Goal: Transaction & Acquisition: Purchase product/service

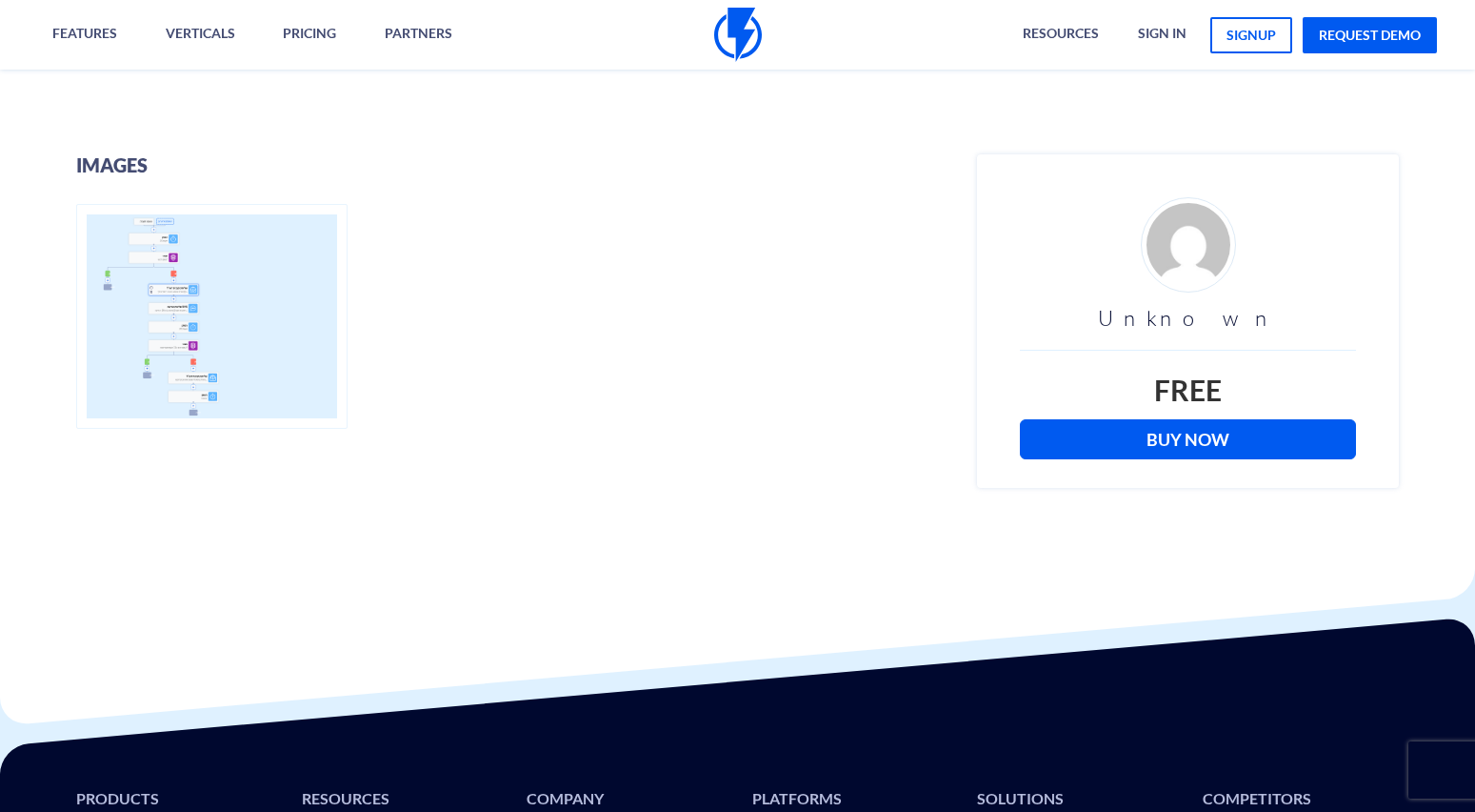
scroll to position [643, 0]
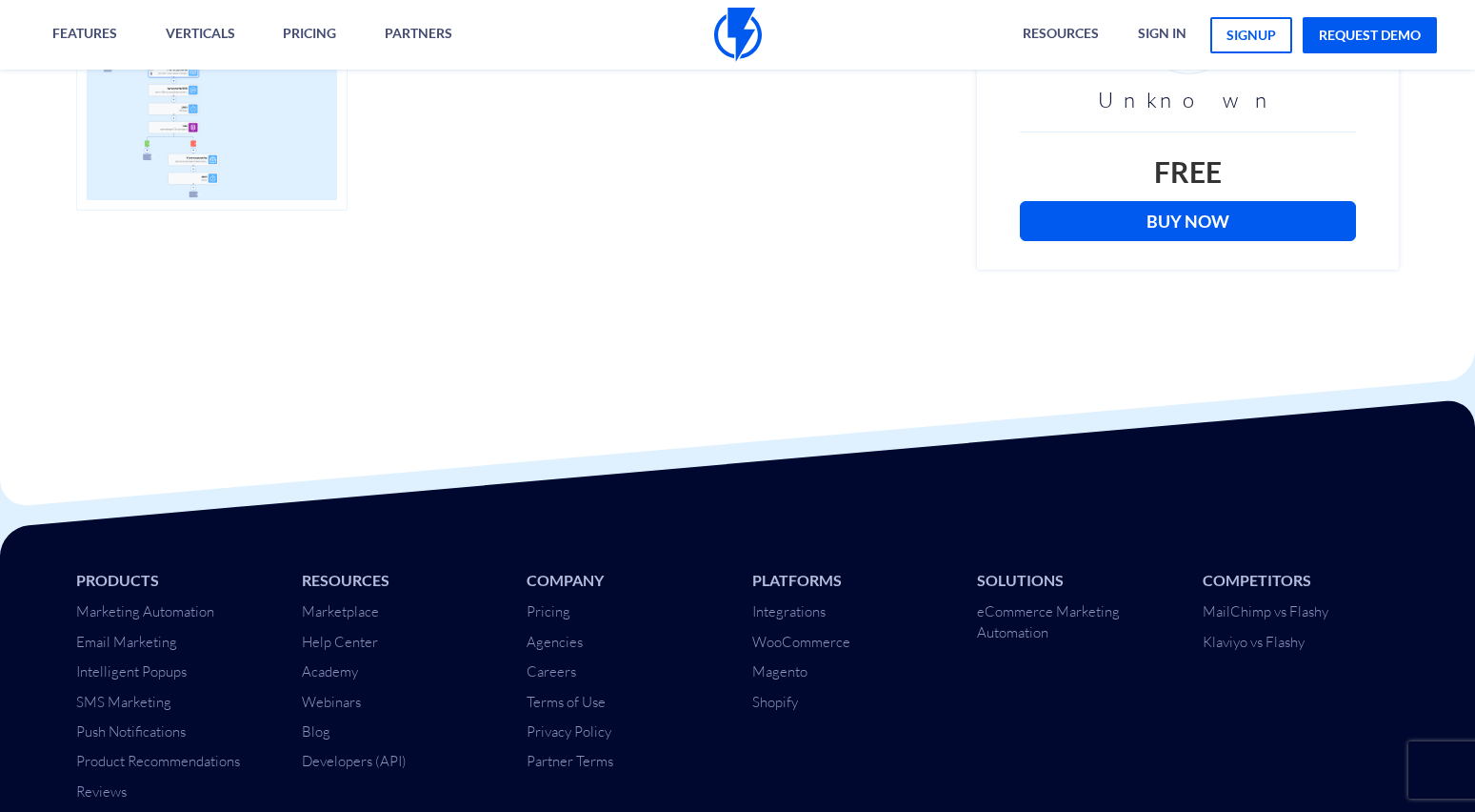
click at [1177, 231] on link "Buy Now" at bounding box center [1188, 220] width 336 height 40
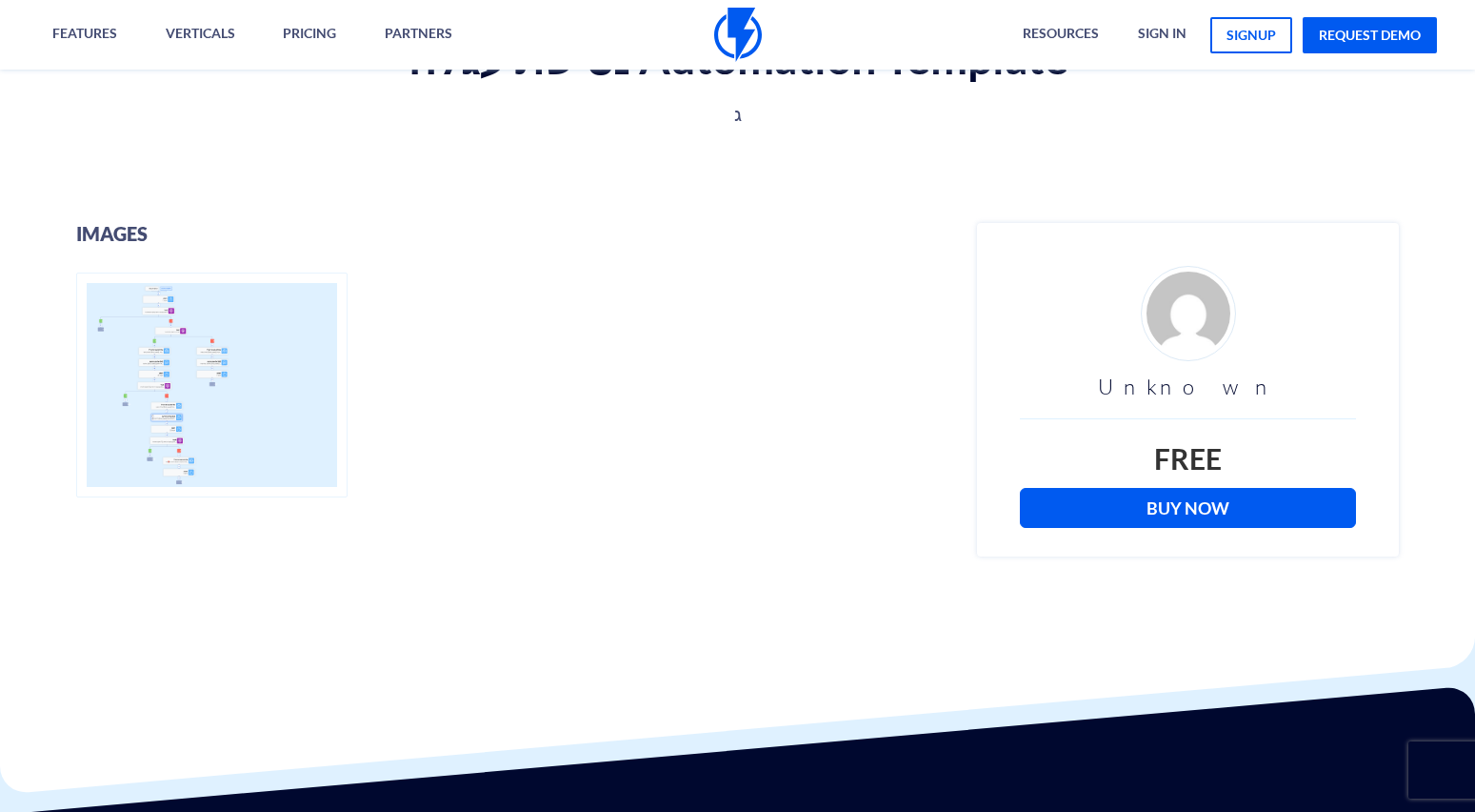
scroll to position [416, 0]
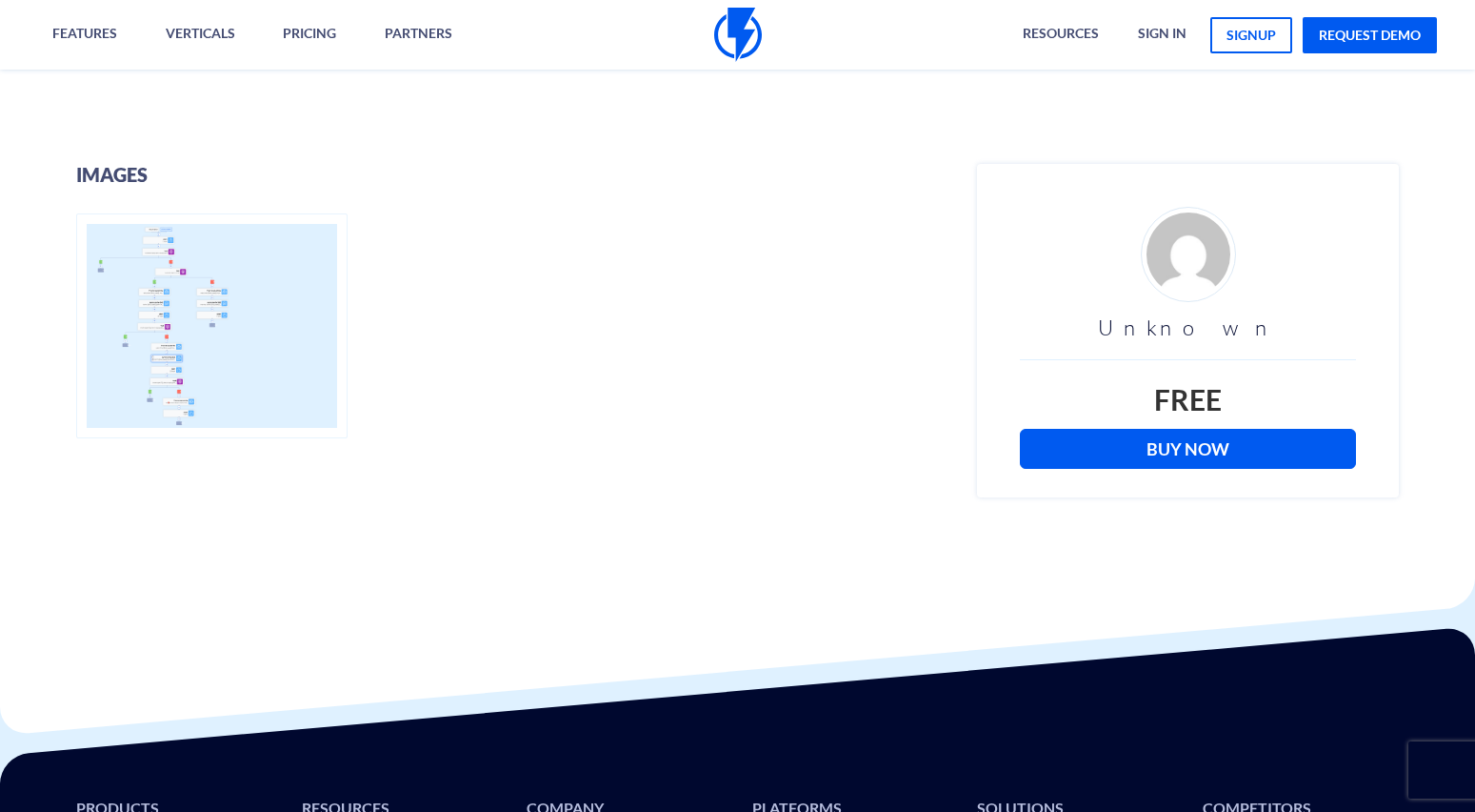
click at [1260, 456] on link "Buy Now" at bounding box center [1188, 448] width 336 height 40
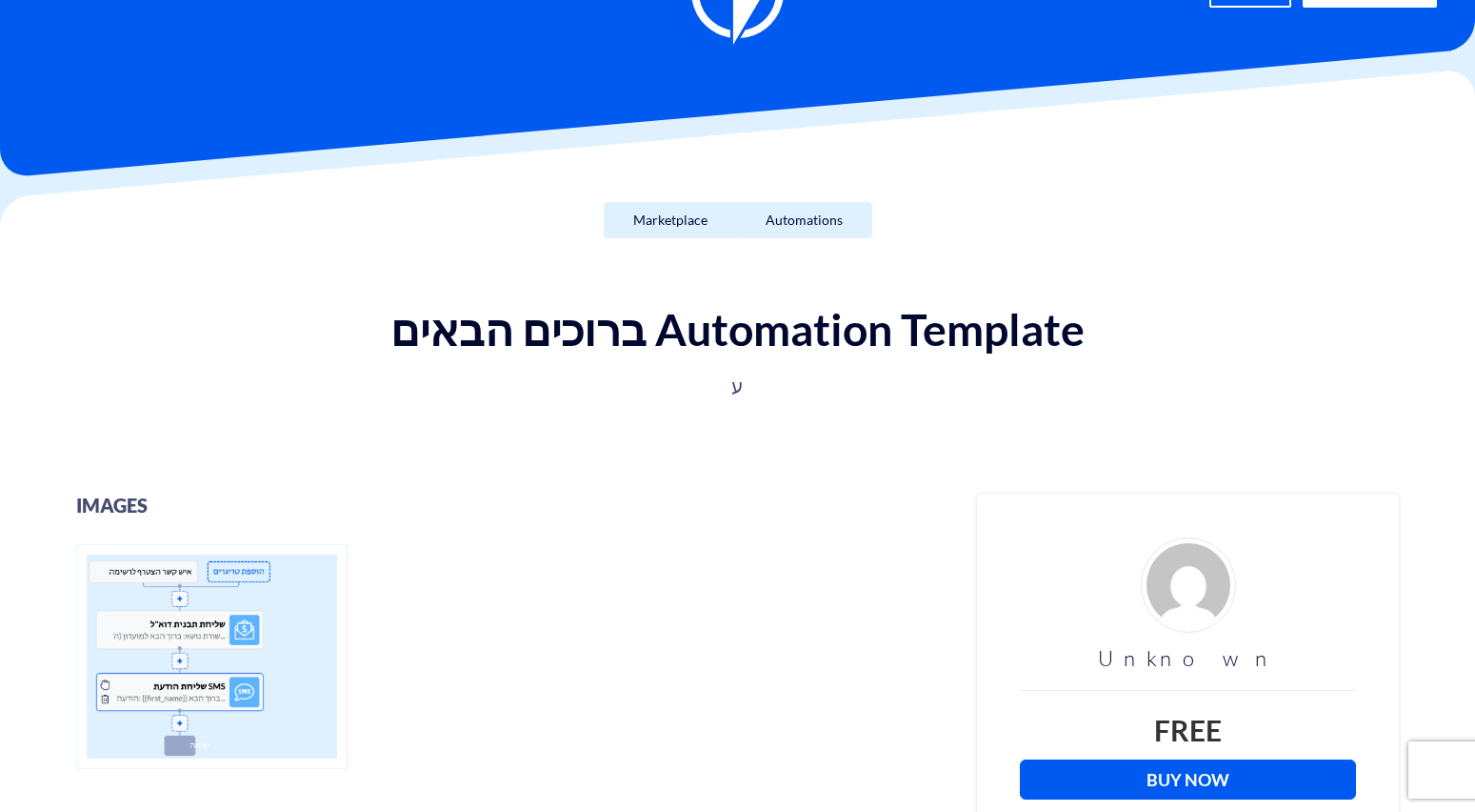
scroll to position [223, 0]
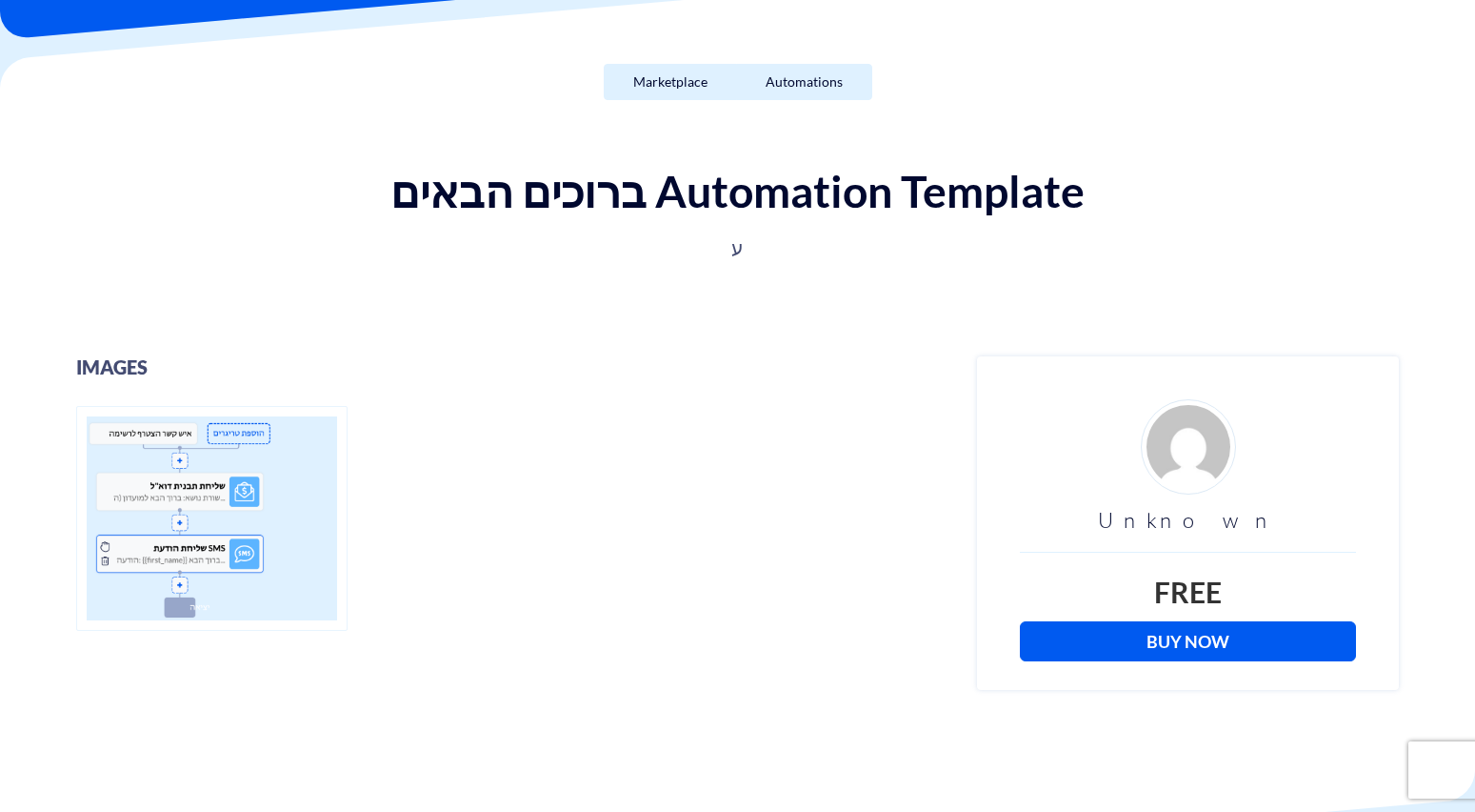
click at [1271, 644] on link "Buy Now" at bounding box center [1188, 641] width 336 height 40
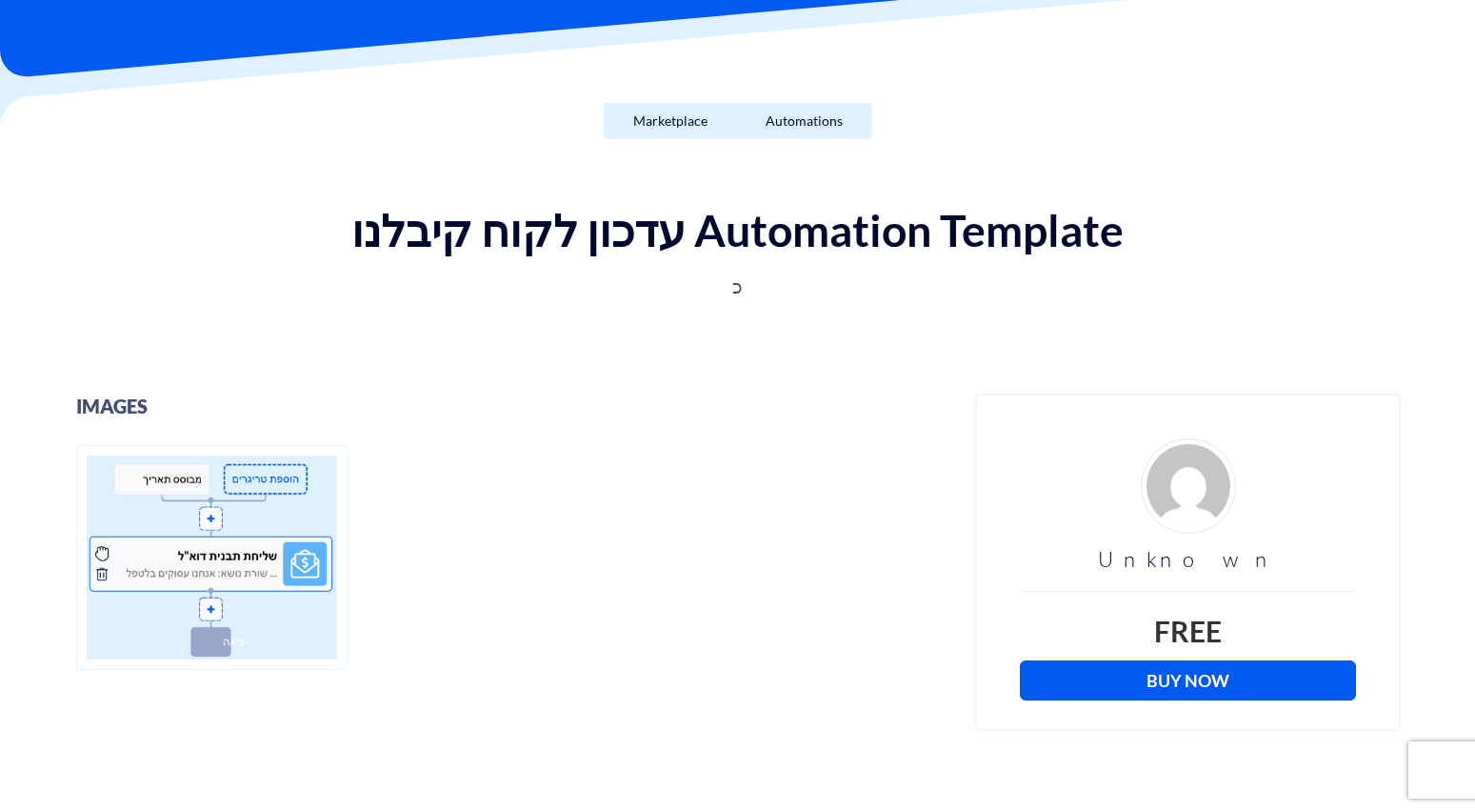
scroll to position [185, 0]
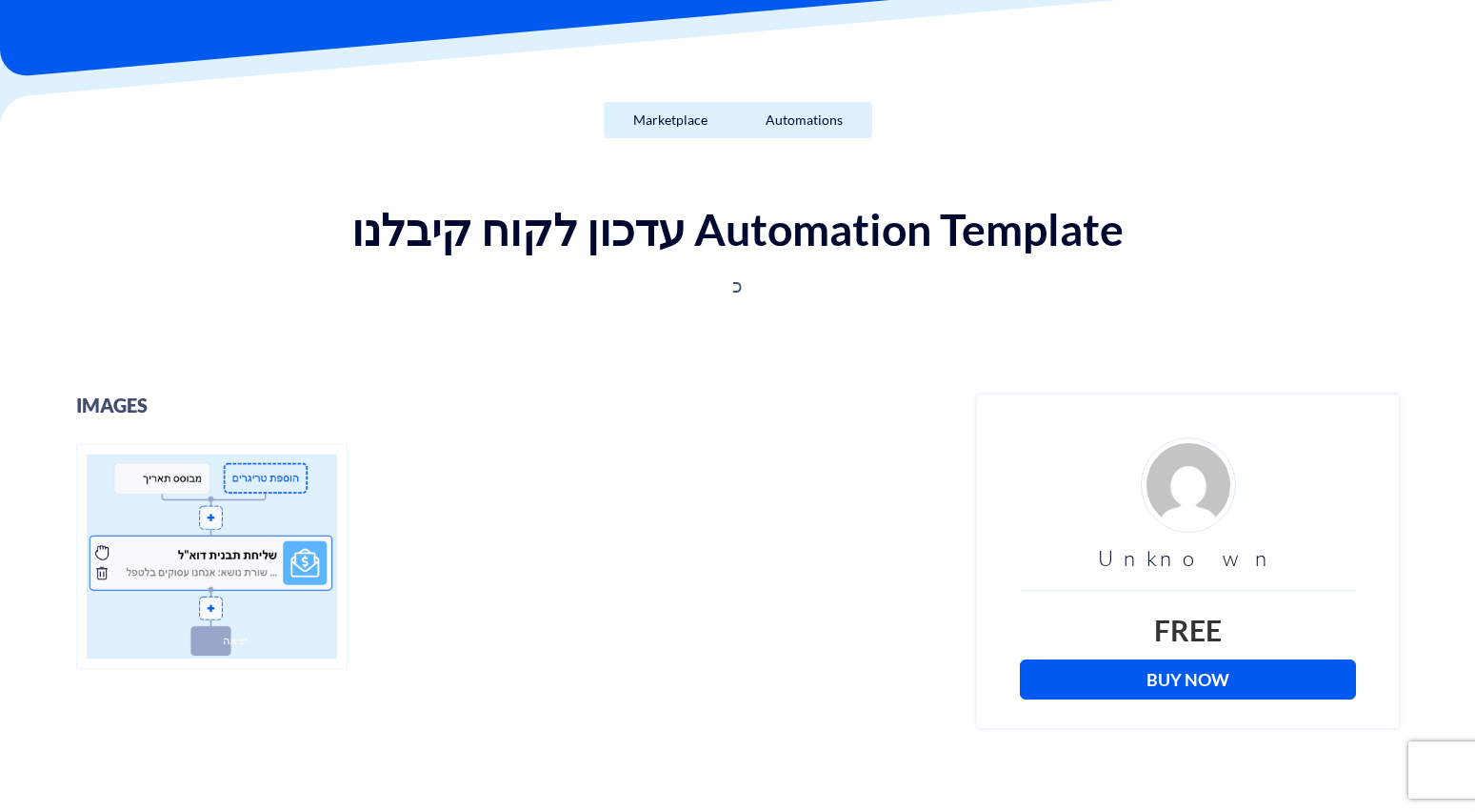
click at [1219, 670] on link "Buy Now" at bounding box center [1188, 679] width 336 height 40
